Goal: Information Seeking & Learning: Check status

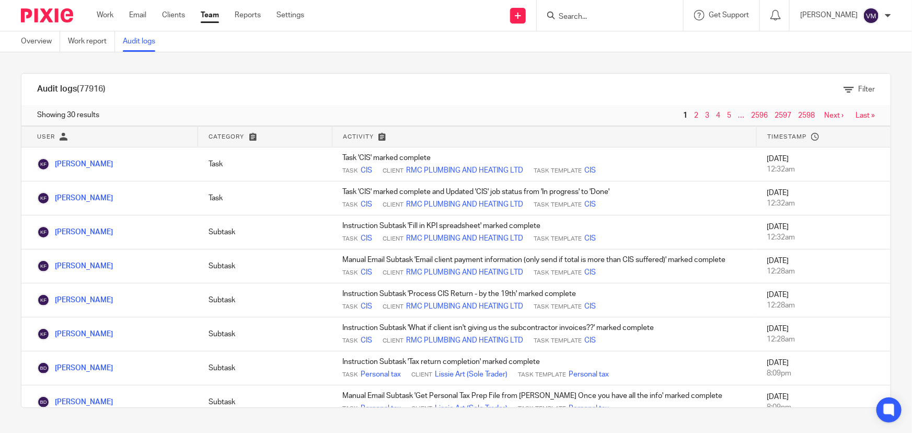
click at [215, 15] on link "Team" at bounding box center [210, 15] width 18 height 10
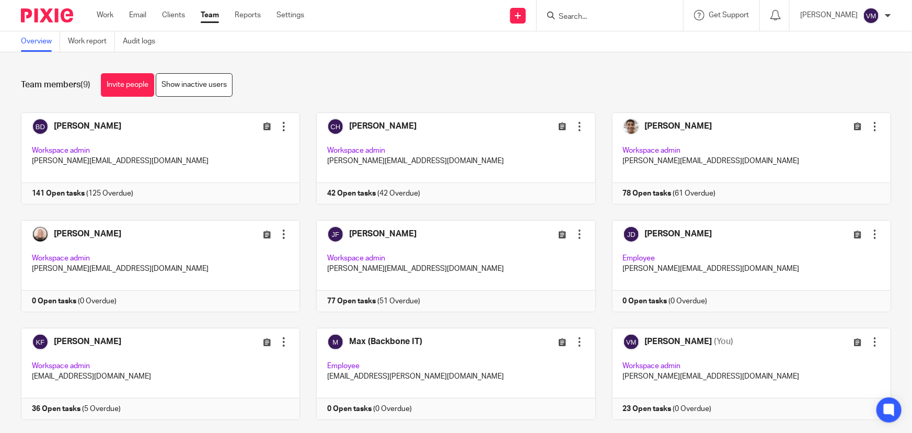
click at [598, 19] on input "Search" at bounding box center [605, 17] width 94 height 9
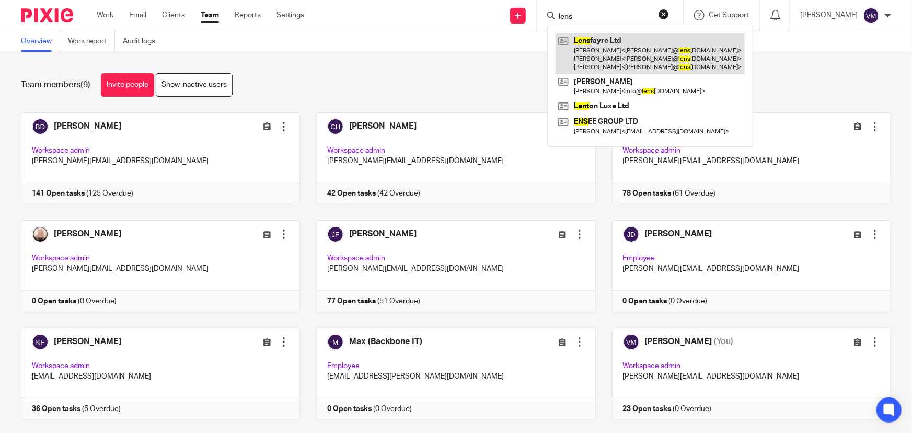
type input "lens"
click at [638, 51] on link at bounding box center [650, 53] width 189 height 41
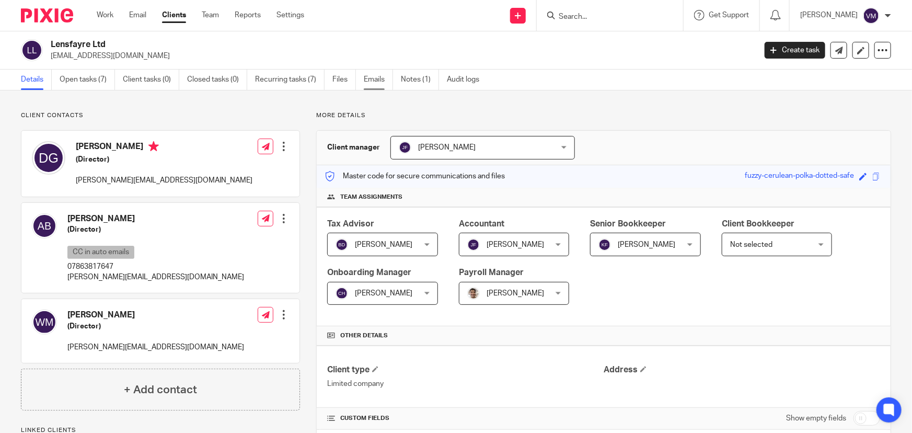
click at [381, 82] on link "Emails" at bounding box center [378, 80] width 29 height 20
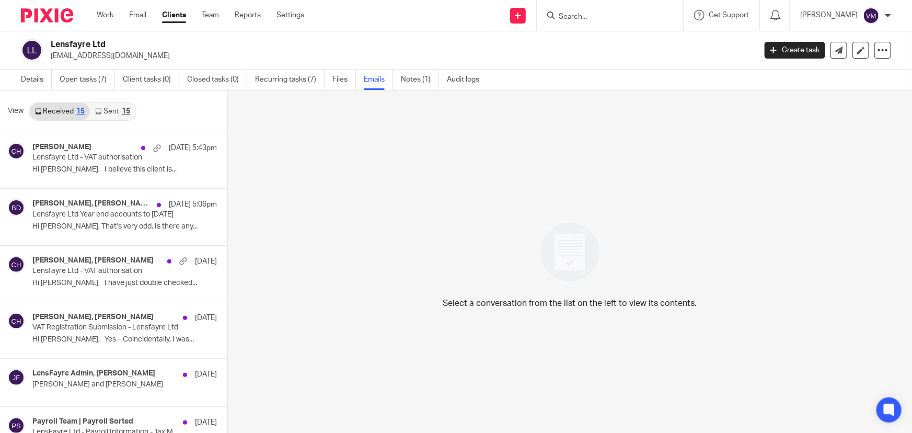
click at [113, 114] on link "Sent 15" at bounding box center [112, 111] width 45 height 17
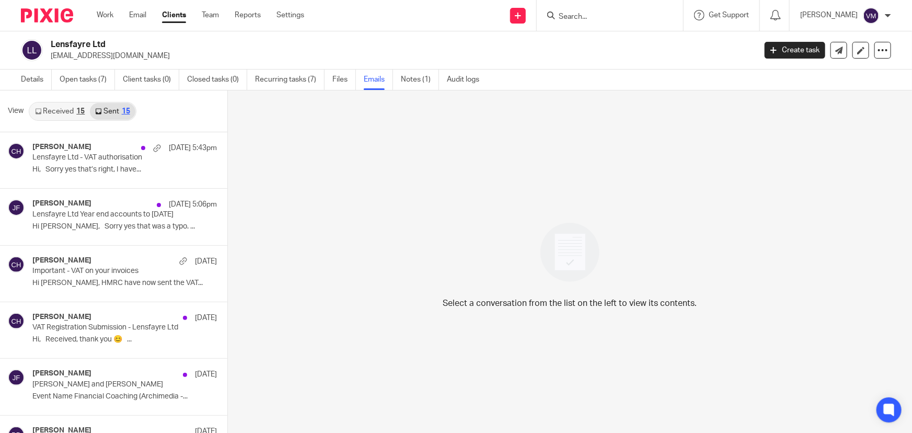
scroll to position [1, 0]
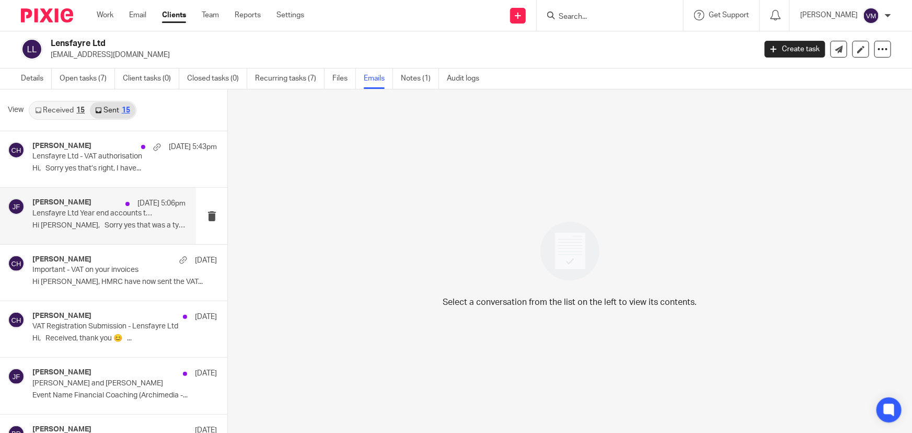
click at [83, 208] on div "Jill Fox 18 Aug 5:06pm" at bounding box center [108, 203] width 153 height 10
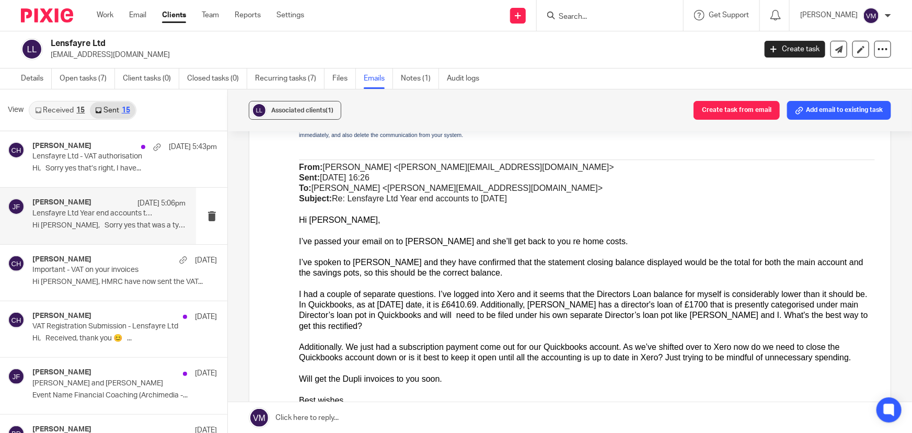
scroll to position [3754, 0]
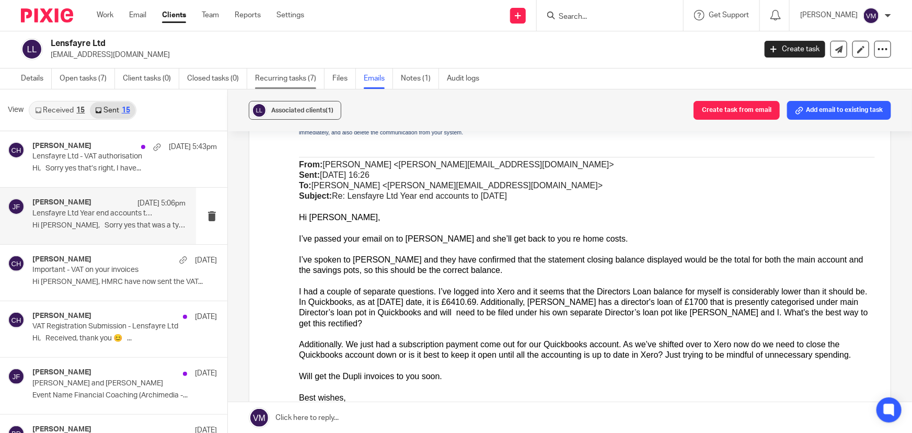
click at [266, 78] on link "Recurring tasks (7)" at bounding box center [290, 78] width 70 height 20
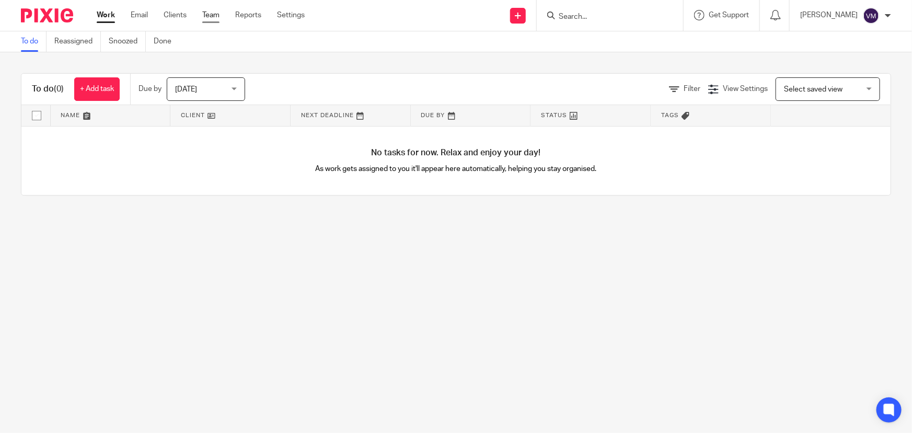
click at [205, 13] on link "Team" at bounding box center [210, 15] width 17 height 10
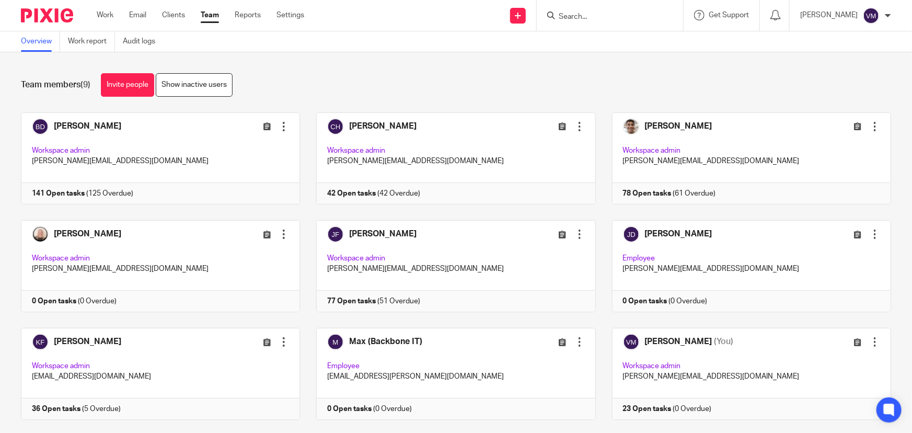
click at [570, 15] on input "Search" at bounding box center [605, 17] width 94 height 9
type input "round"
click at [594, 40] on link at bounding box center [645, 45] width 179 height 24
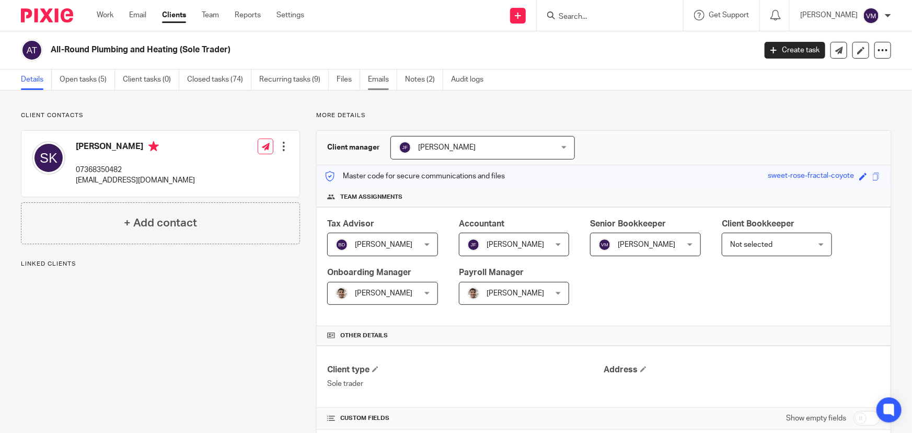
click at [383, 79] on link "Emails" at bounding box center [382, 80] width 29 height 20
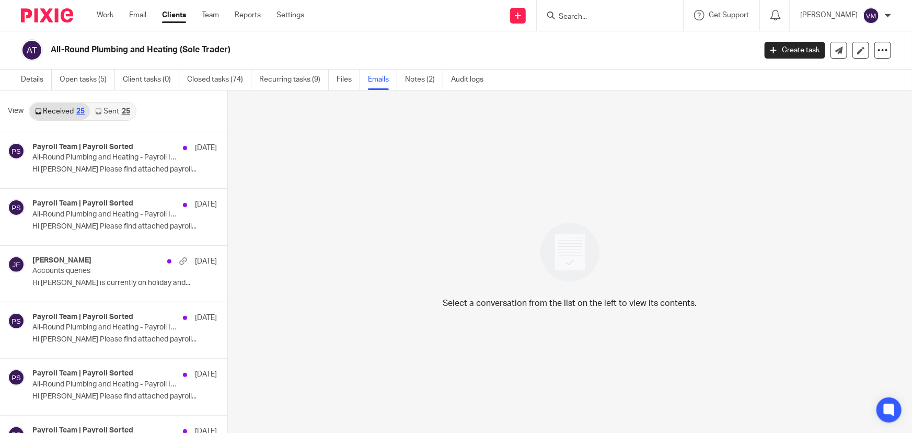
click at [102, 113] on link "Sent 25" at bounding box center [112, 111] width 45 height 17
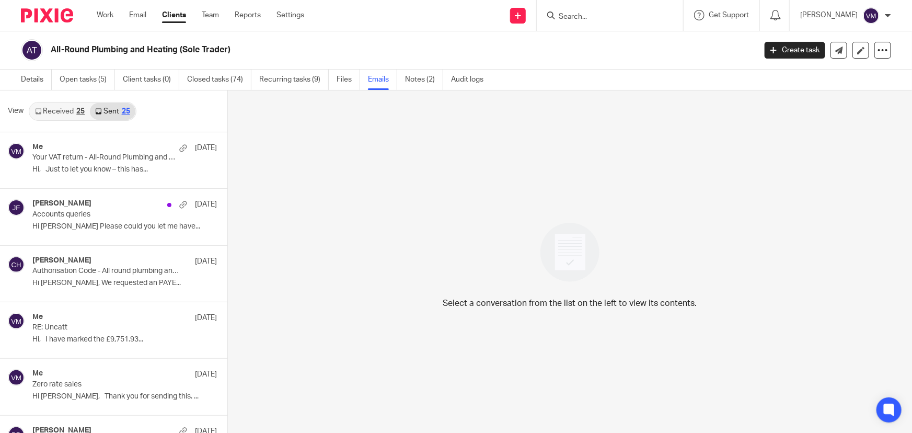
scroll to position [1, 0]
click at [609, 16] on input "Search" at bounding box center [605, 17] width 94 height 9
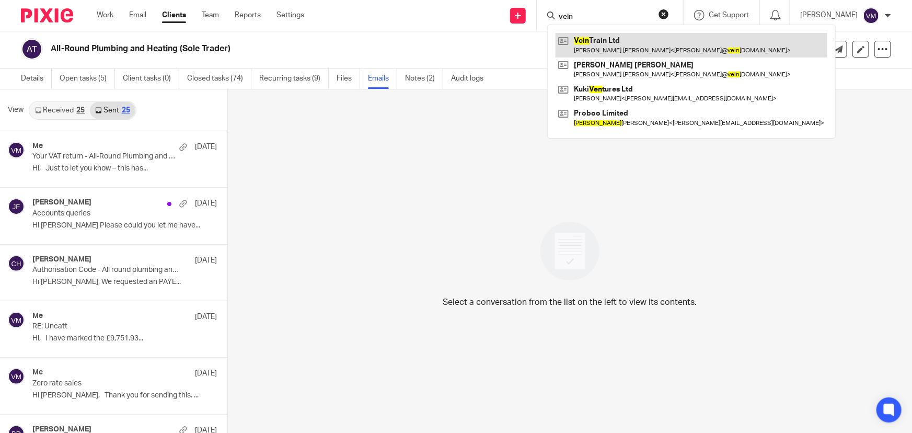
type input "vein"
click at [591, 45] on link at bounding box center [692, 45] width 272 height 24
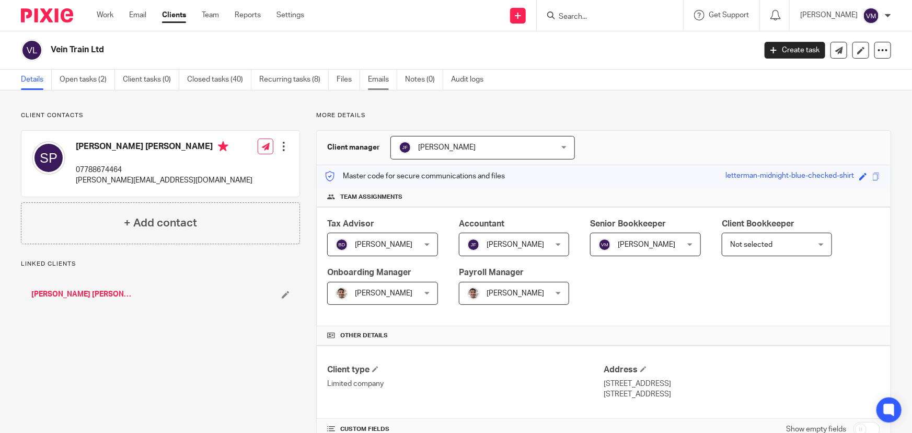
click at [373, 77] on link "Emails" at bounding box center [382, 80] width 29 height 20
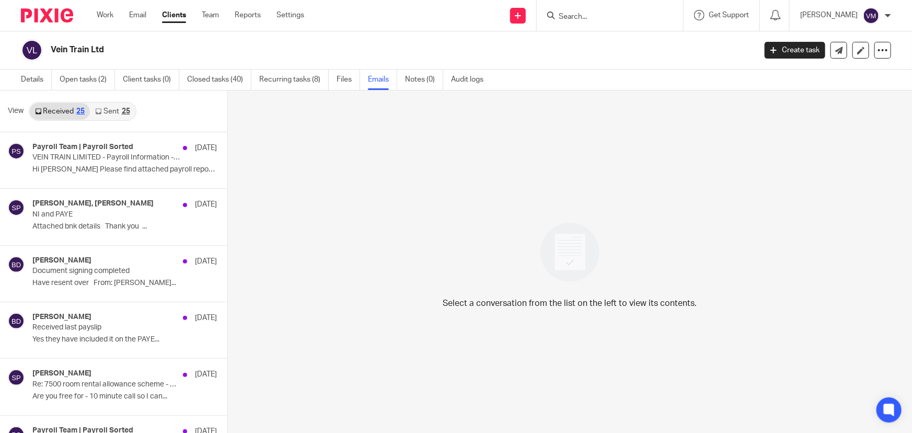
click at [110, 112] on link "Sent 25" at bounding box center [112, 111] width 45 height 17
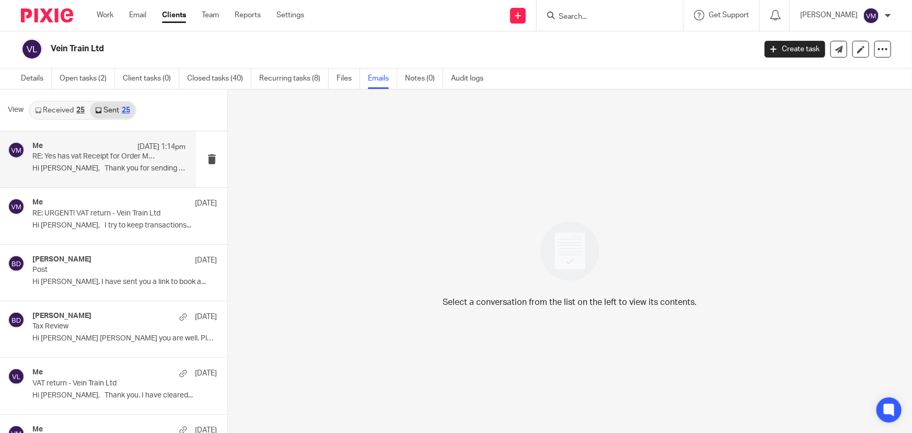
click at [98, 147] on div "Me [DATE] 1:14pm" at bounding box center [108, 147] width 153 height 10
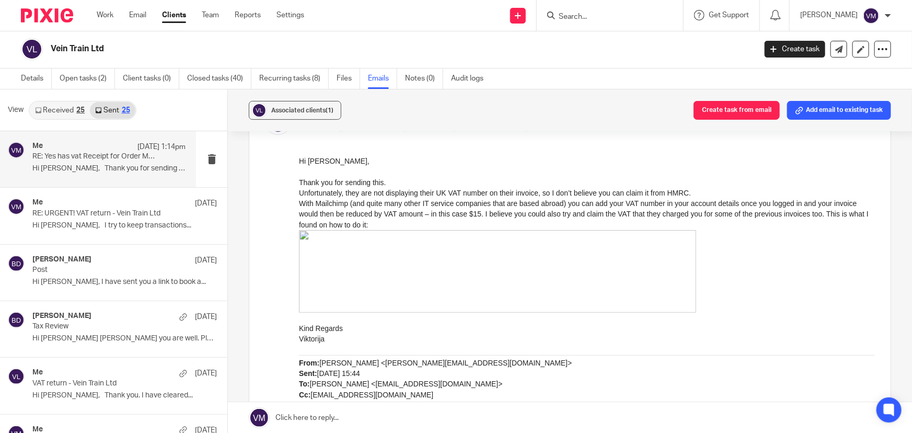
scroll to position [95, 0]
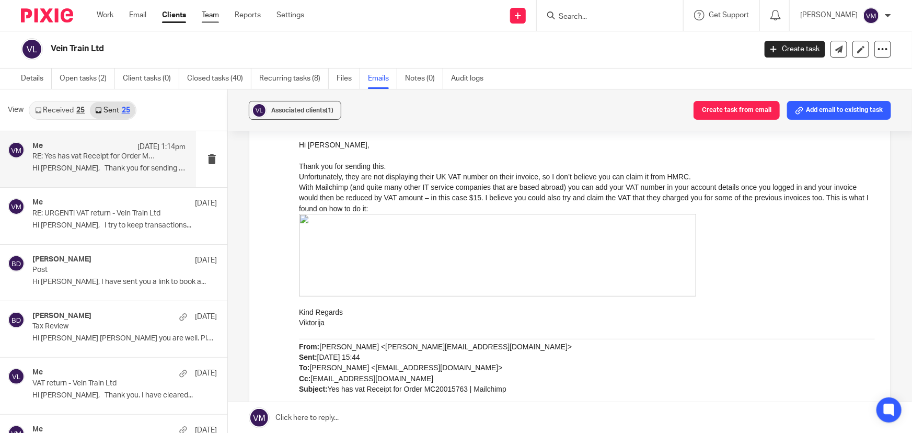
click at [216, 10] on link "Team" at bounding box center [210, 15] width 17 height 10
